Goal: Navigation & Orientation: Find specific page/section

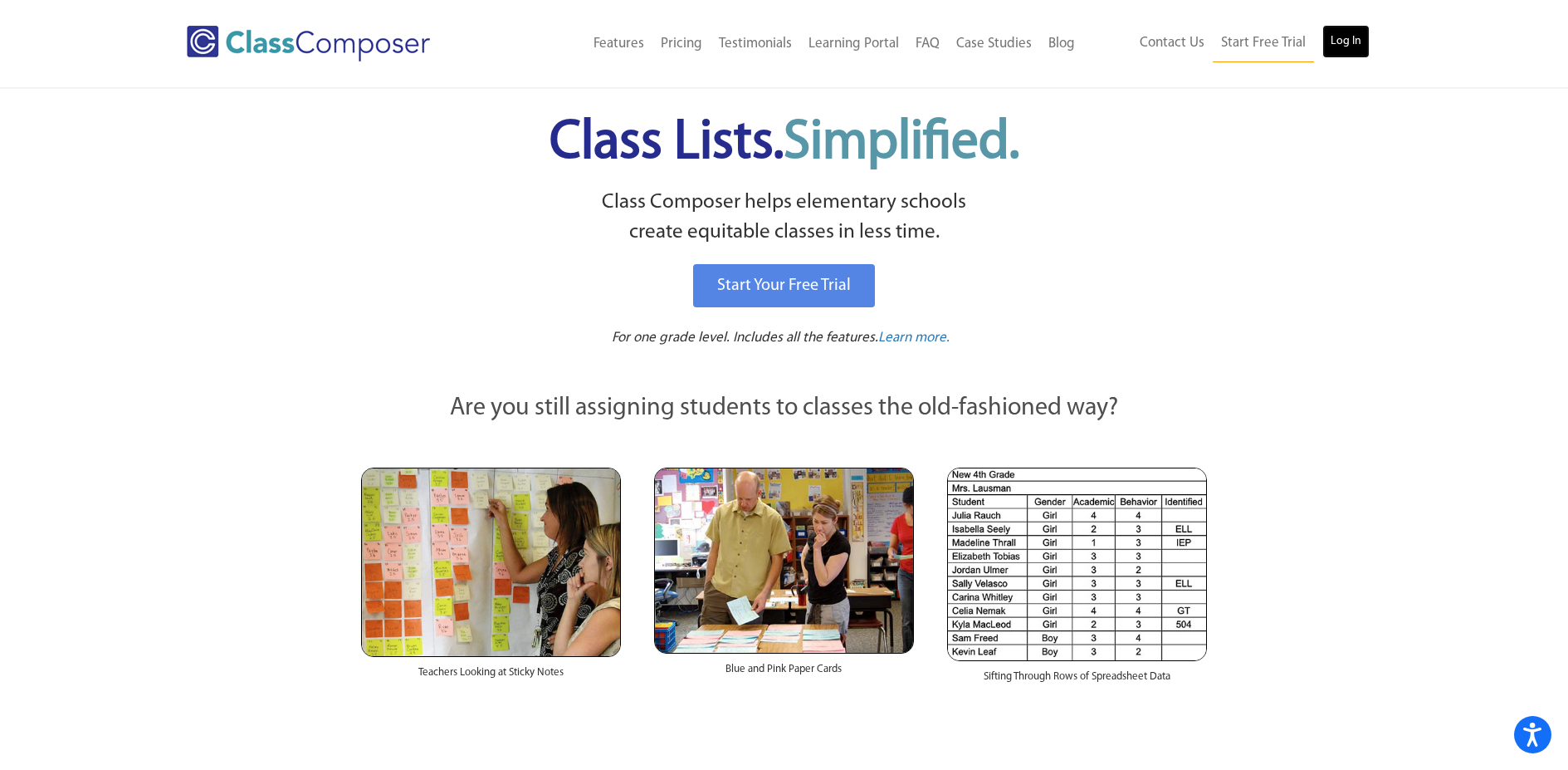
click at [1356, 38] on link "Log In" at bounding box center [1346, 41] width 47 height 33
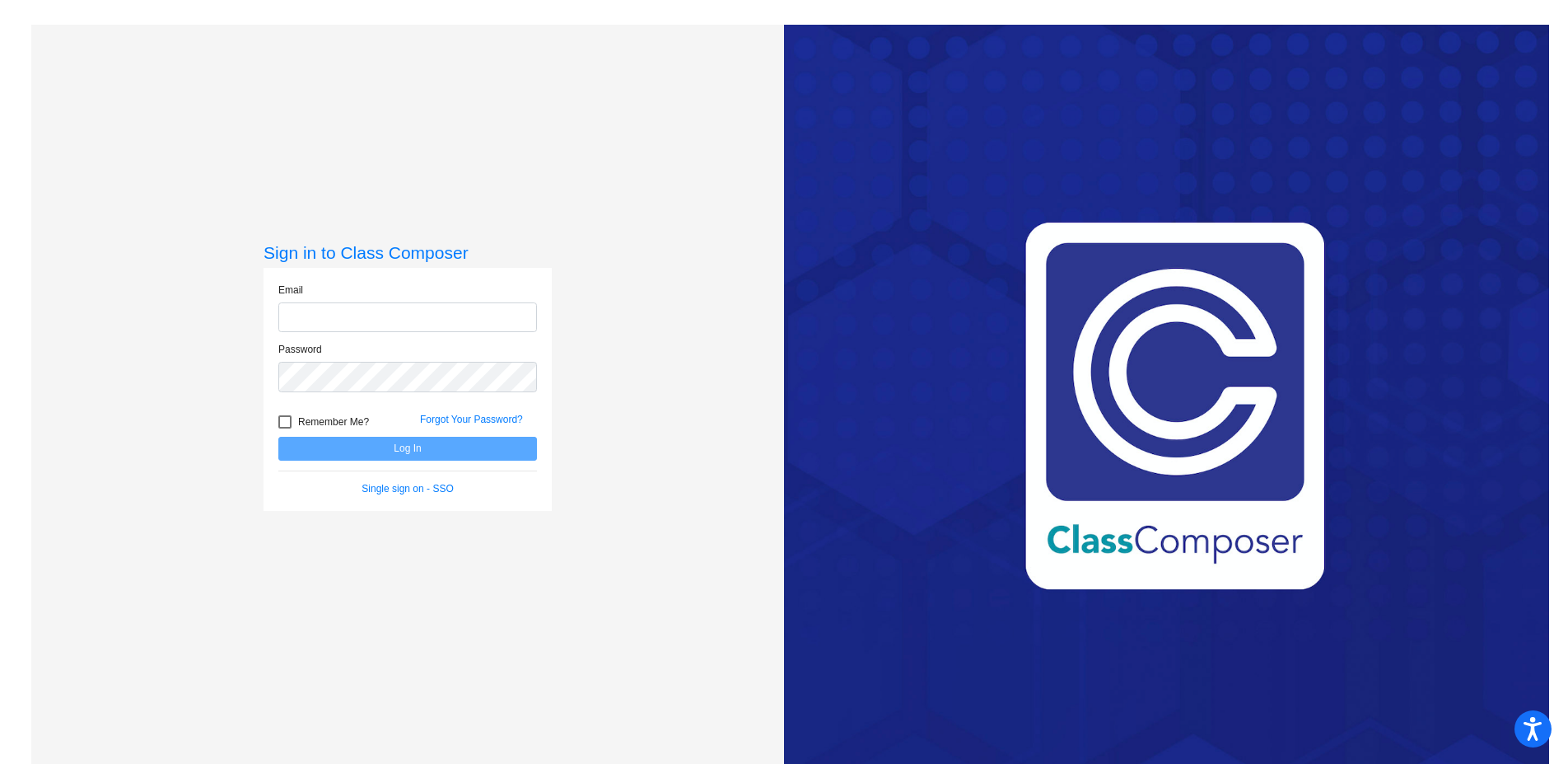
type input "cpitner@gcdsd.org"
click at [392, 442] on button "Log In" at bounding box center [407, 448] width 259 height 24
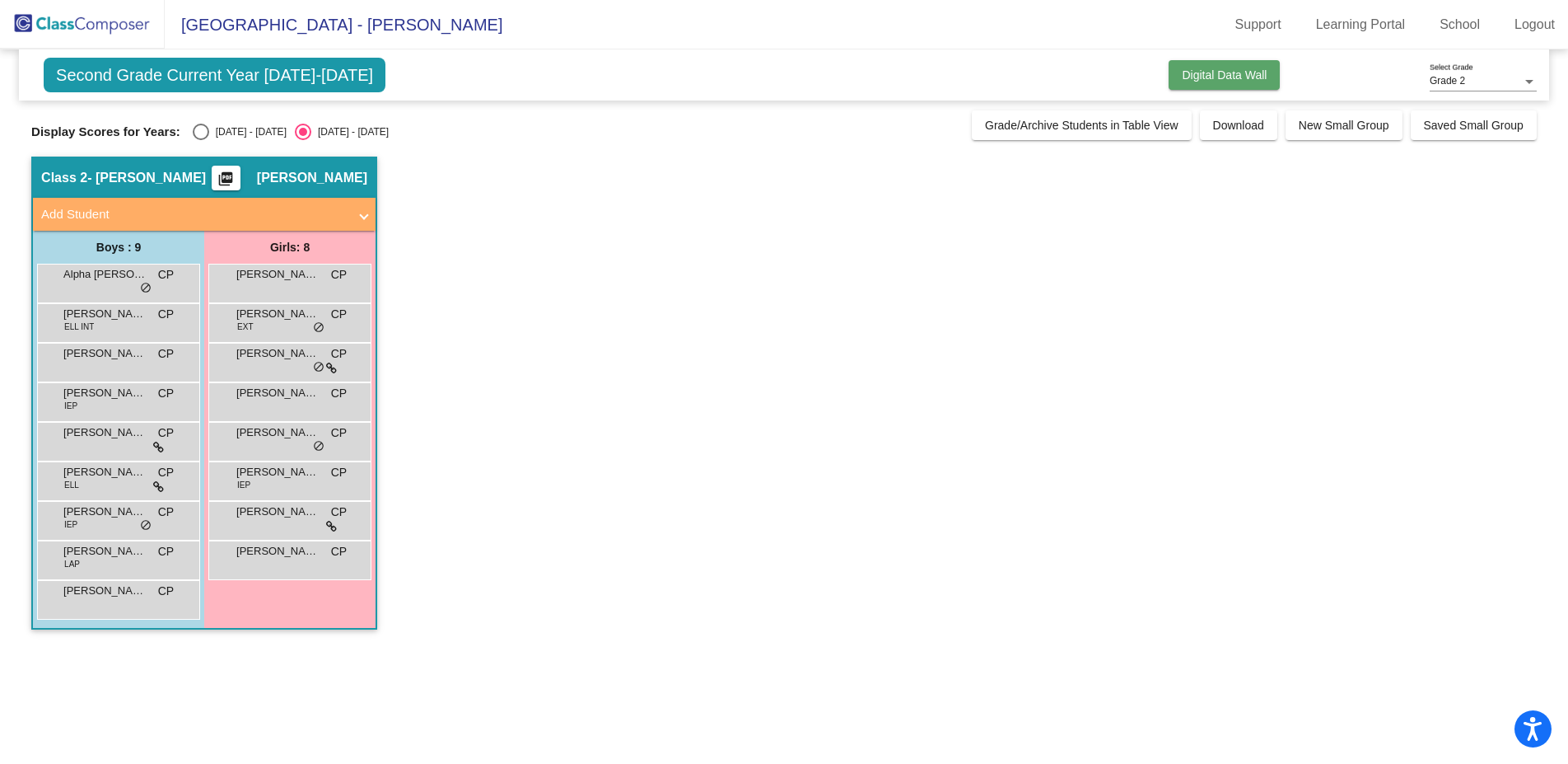
click at [1183, 85] on button "Digital Data Wall" at bounding box center [1224, 75] width 111 height 30
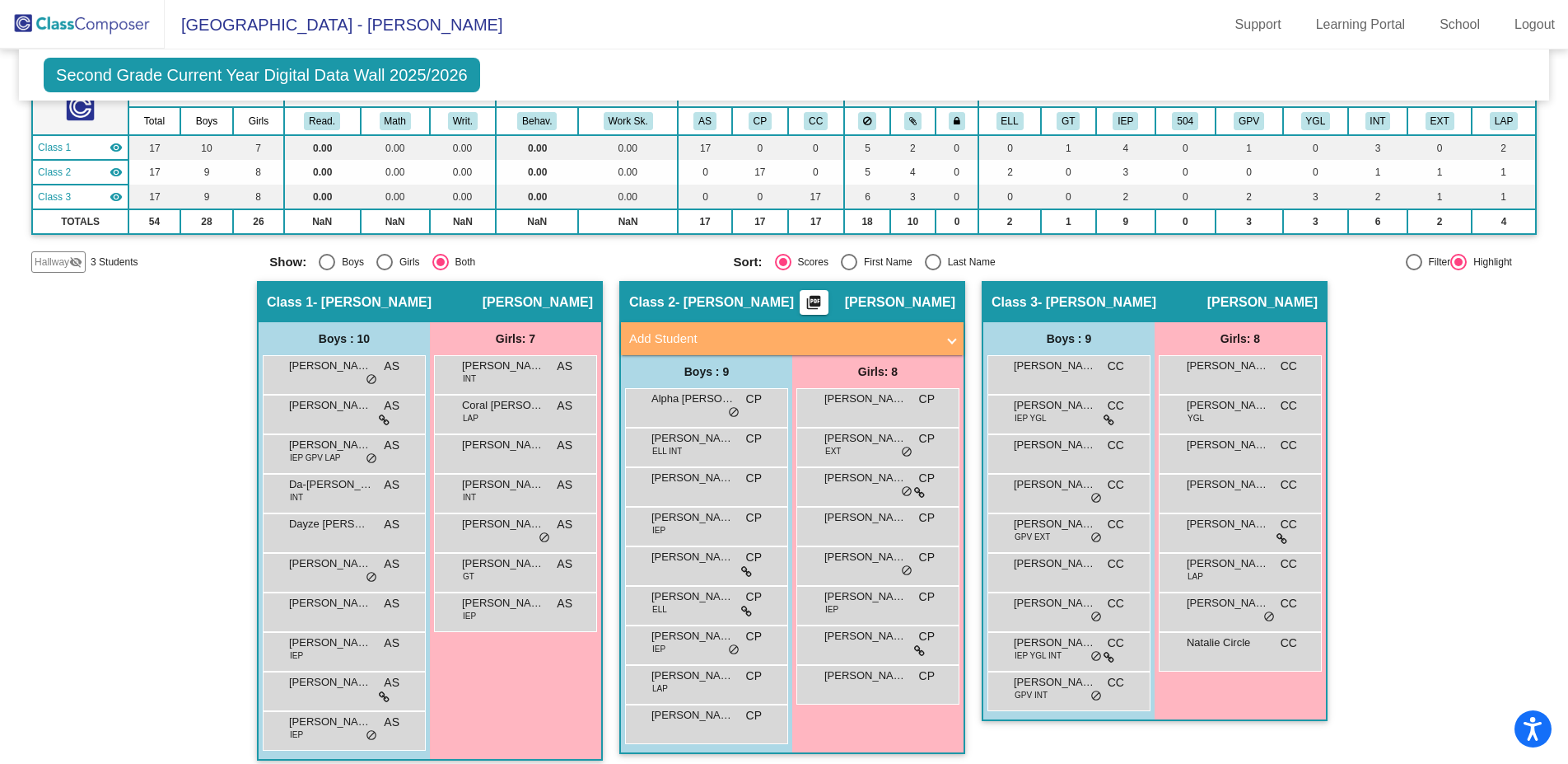
scroll to position [130, 0]
